Goal: Transaction & Acquisition: Purchase product/service

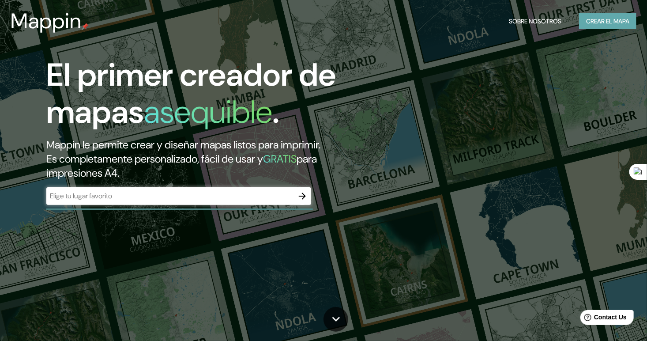
click at [599, 26] on font "Crear el mapa" at bounding box center [607, 21] width 43 height 11
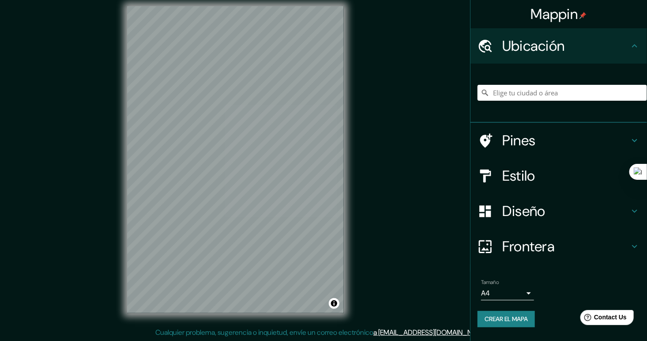
scroll to position [8, 0]
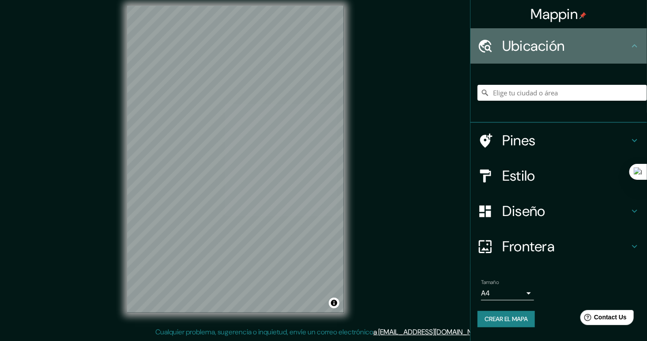
click at [606, 48] on h4 "Ubicación" at bounding box center [565, 46] width 127 height 18
click at [636, 45] on icon at bounding box center [634, 46] width 11 height 11
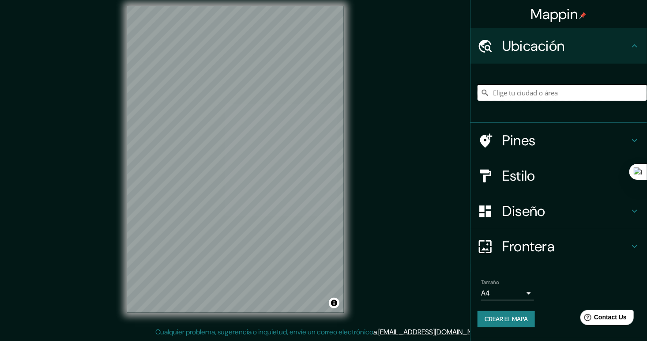
click at [574, 92] on input "Elige tu ciudad o área" at bounding box center [562, 93] width 169 height 16
click at [524, 291] on body "Mappin Ubicación Pines Estilo Diseño Frontera Elige un borde. Sugerencia : pued…" at bounding box center [323, 162] width 647 height 341
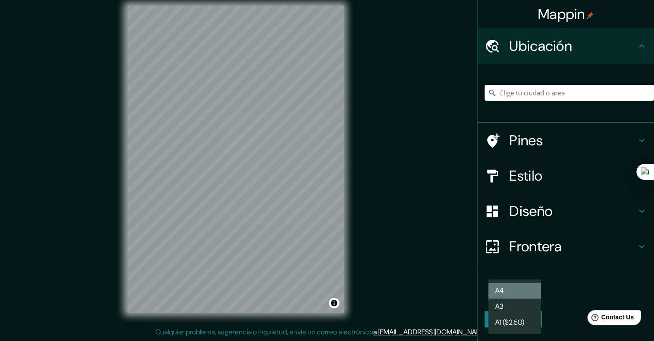
click at [522, 296] on li "A4" at bounding box center [514, 290] width 53 height 16
click at [523, 298] on body "Mappin Ubicación Pines Estilo Diseño Frontera Elige un borde. Sugerencia : pued…" at bounding box center [327, 162] width 654 height 341
click at [507, 304] on li "A3" at bounding box center [514, 306] width 53 height 16
click at [519, 292] on body "Mappin Ubicación Pines Estilo Diseño Frontera Elige un borde. Sugerencia : pued…" at bounding box center [327, 162] width 654 height 341
click at [519, 290] on li "A4" at bounding box center [514, 290] width 53 height 16
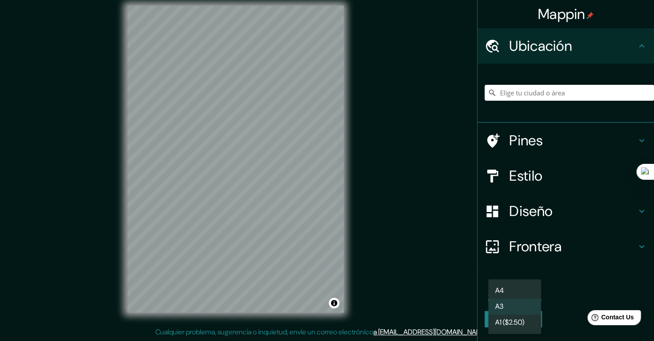
type input "single"
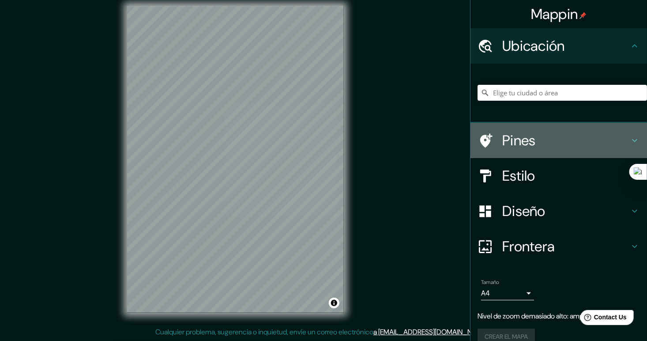
click at [531, 139] on h4 "Pines" at bounding box center [565, 141] width 127 height 18
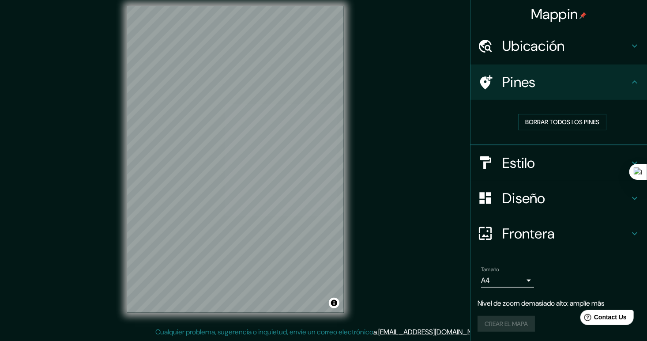
click at [593, 89] on h4 "Pines" at bounding box center [565, 82] width 127 height 18
click at [549, 48] on h4 "Ubicación" at bounding box center [565, 46] width 127 height 18
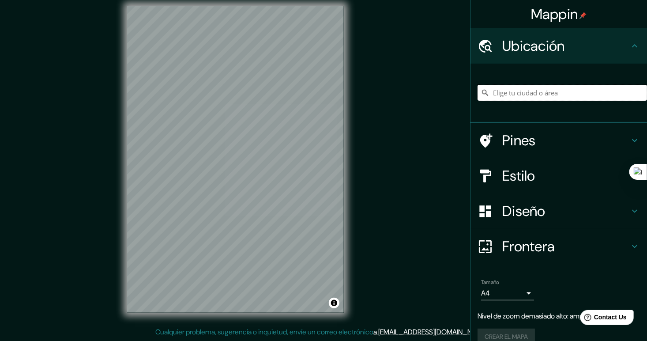
click at [562, 92] on input "Elige tu ciudad o área" at bounding box center [562, 93] width 169 height 16
